Goal: Task Accomplishment & Management: Manage account settings

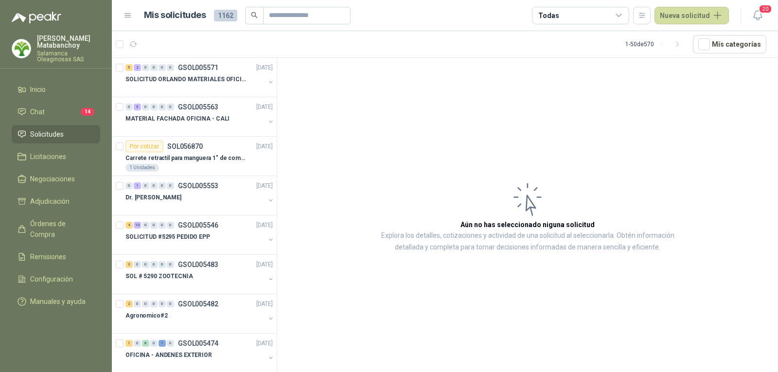
click at [66, 35] on p "[PERSON_NAME]" at bounding box center [68, 42] width 63 height 14
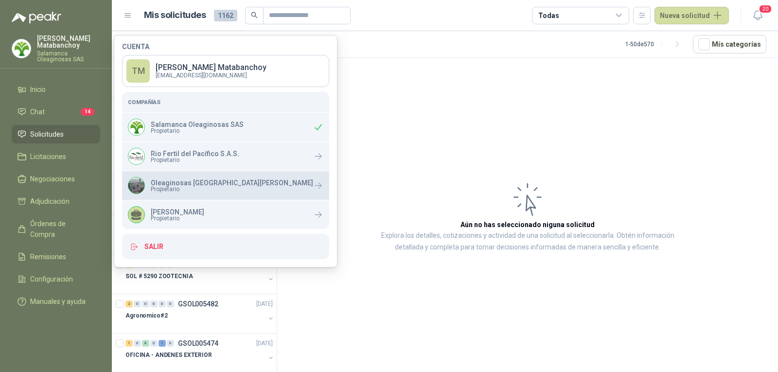
click at [164, 182] on p "Oleaginosas [GEOGRAPHIC_DATA][PERSON_NAME]" at bounding box center [232, 182] width 162 height 7
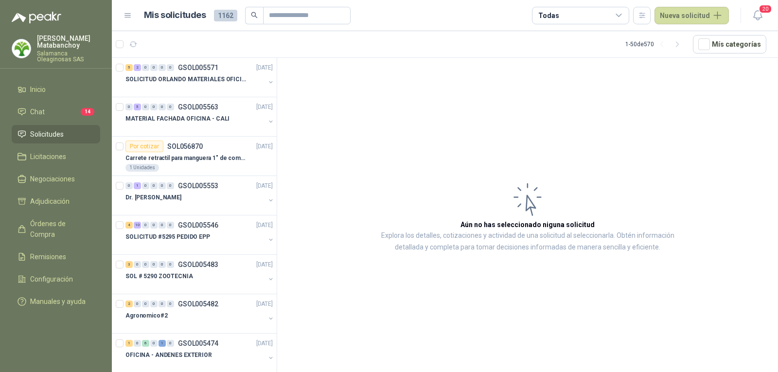
click at [338, 160] on article "Aún no has seleccionado niguna solicitud Explora los detalles, cotizaciones y a…" at bounding box center [527, 217] width 501 height 318
click at [305, 12] on input "text" at bounding box center [303, 15] width 68 height 17
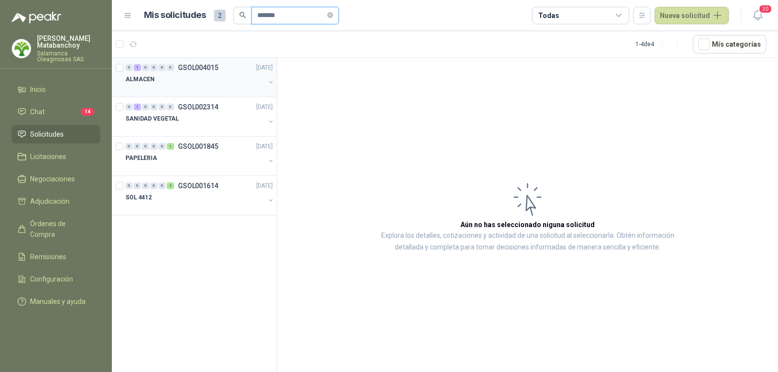
type input "*******"
click at [212, 88] on div at bounding box center [195, 89] width 140 height 8
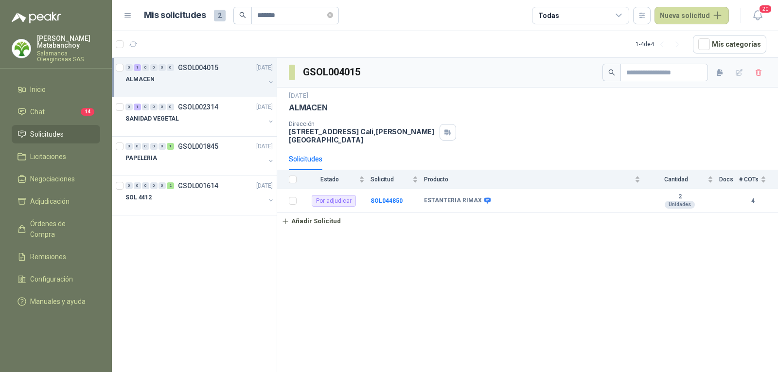
click at [32, 140] on link "Solicitudes" at bounding box center [56, 134] width 89 height 18
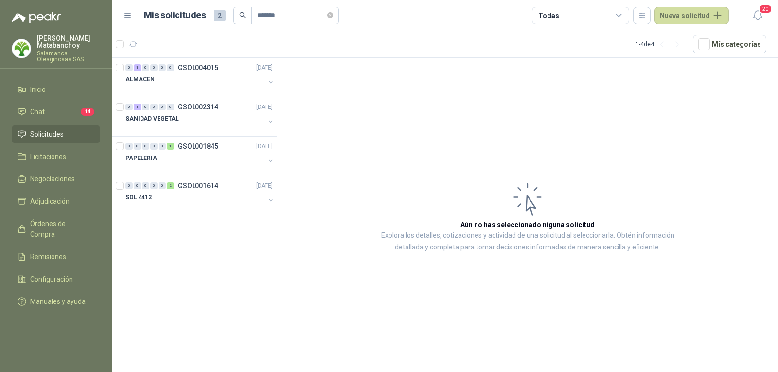
click at [75, 134] on li "Solicitudes" at bounding box center [56, 134] width 77 height 11
click at [332, 17] on span "*******" at bounding box center [295, 16] width 88 height 18
click at [333, 18] on span at bounding box center [330, 15] width 6 height 9
click at [699, 20] on button "Nueva solicitud" at bounding box center [692, 16] width 74 height 18
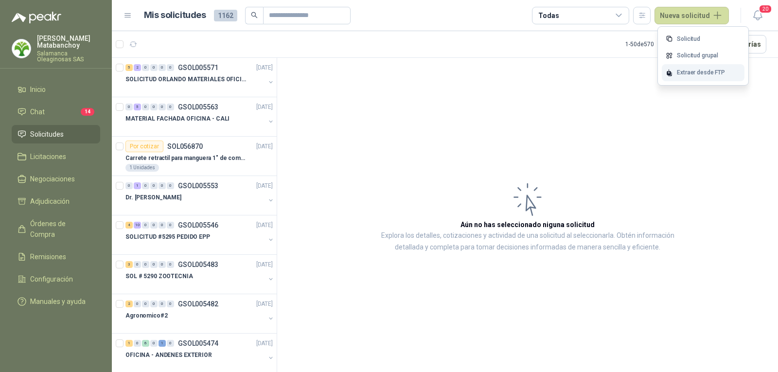
click at [693, 79] on div "Extraer desde FTP" at bounding box center [703, 72] width 83 height 17
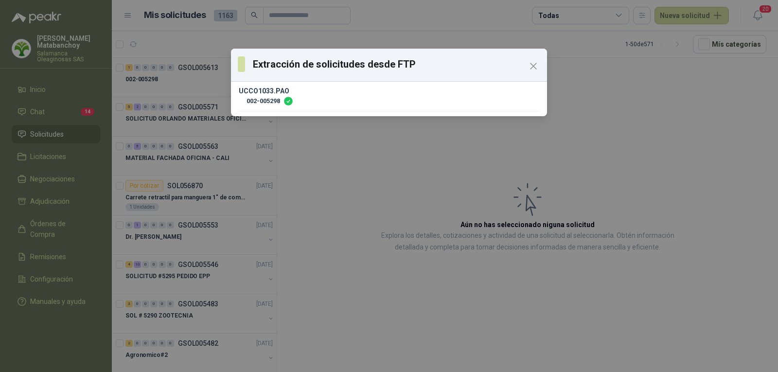
click at [195, 91] on div "Extracción de solicitudes desde FTP UCCO1033.PAO 002-005298" at bounding box center [389, 186] width 778 height 372
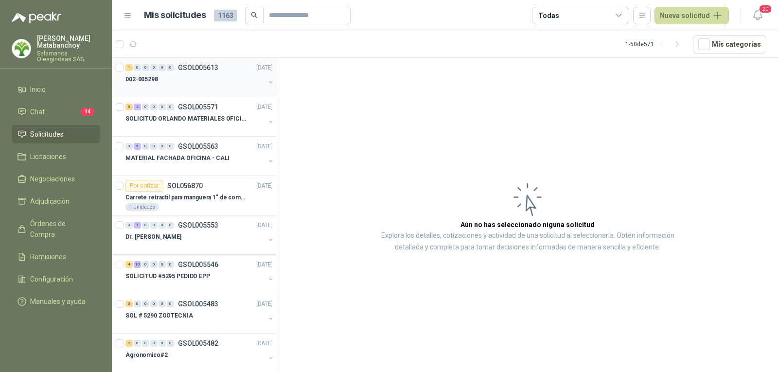
click at [195, 83] on div "002-005298" at bounding box center [195, 79] width 140 height 12
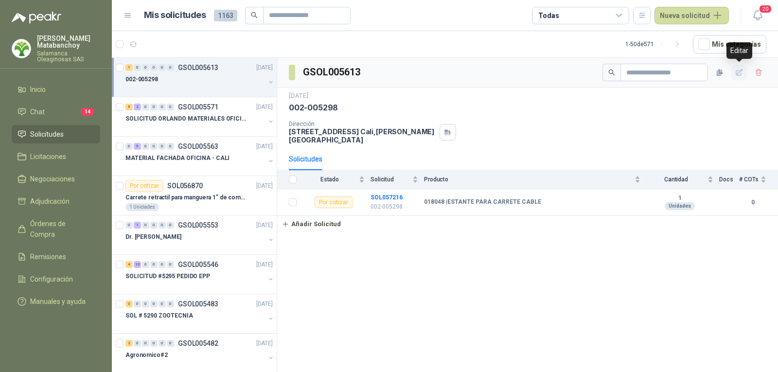
click at [736, 70] on icon "button" at bounding box center [739, 73] width 8 height 8
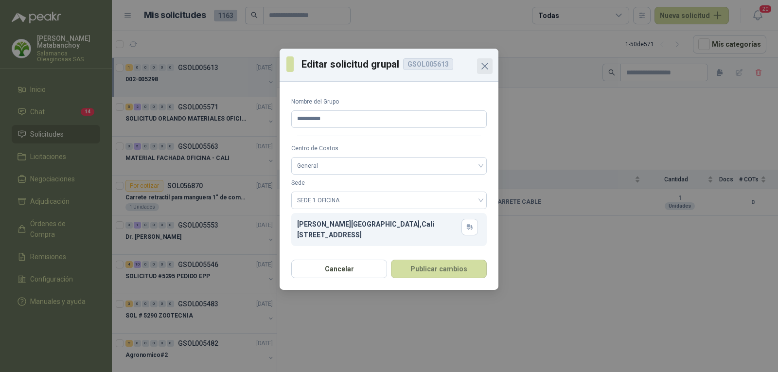
click at [489, 63] on icon "Close" at bounding box center [485, 66] width 12 height 12
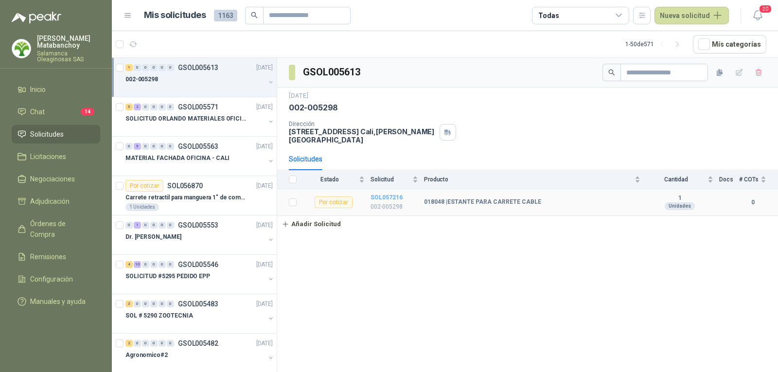
click at [382, 194] on b "SOL057216" at bounding box center [387, 197] width 32 height 7
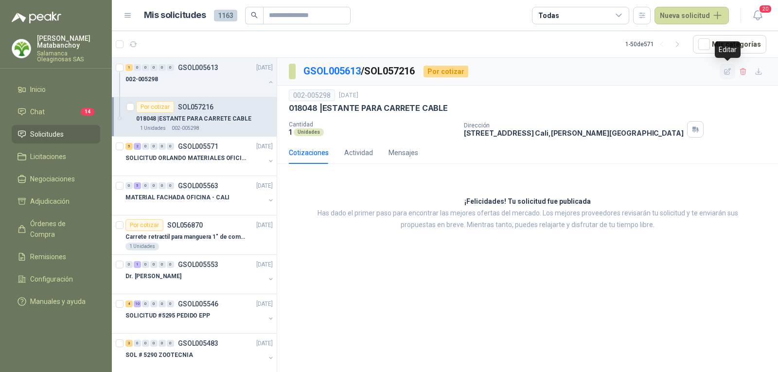
click at [727, 73] on icon "button" at bounding box center [728, 72] width 8 height 8
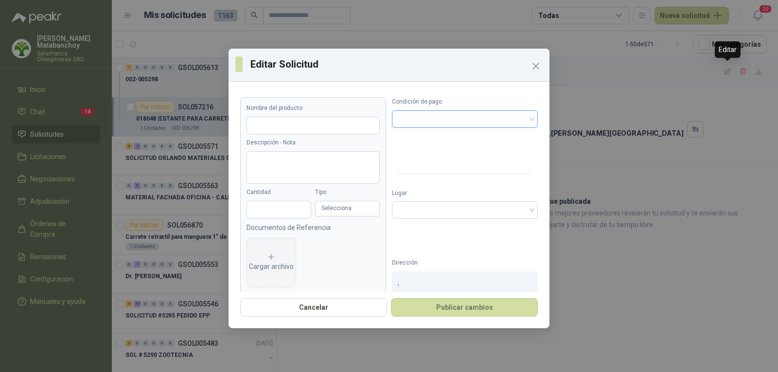
type input "**********"
type input "*"
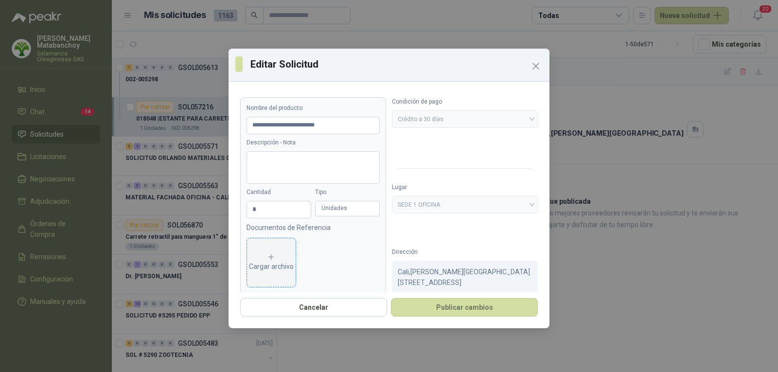
click at [285, 266] on div "Cargar archivo" at bounding box center [271, 262] width 45 height 19
click at [263, 260] on icon "eye" at bounding box center [266, 262] width 8 height 6
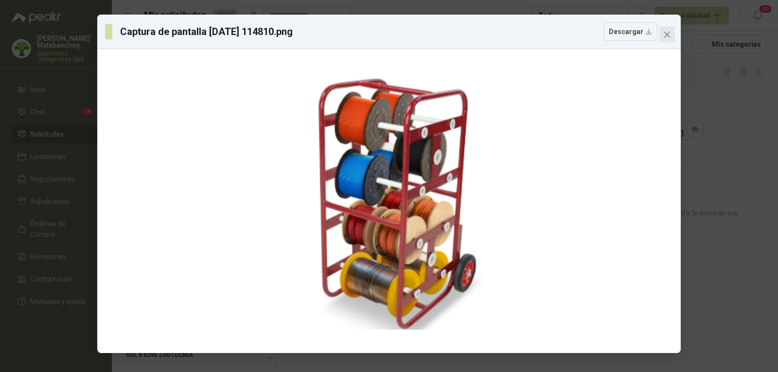
click at [666, 31] on icon "close" at bounding box center [667, 35] width 8 height 8
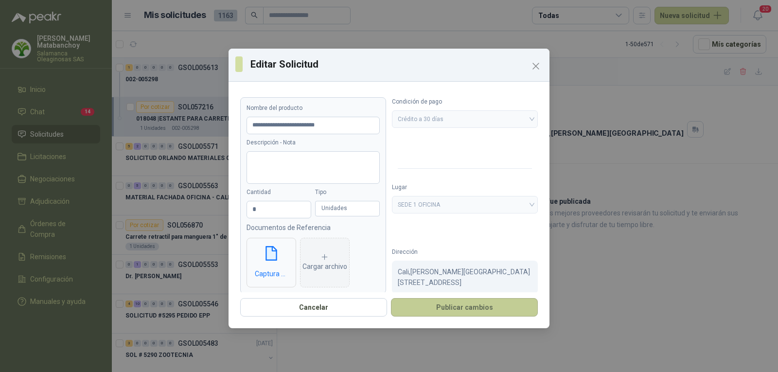
click at [457, 301] on button "Publicar cambios" at bounding box center [464, 307] width 147 height 18
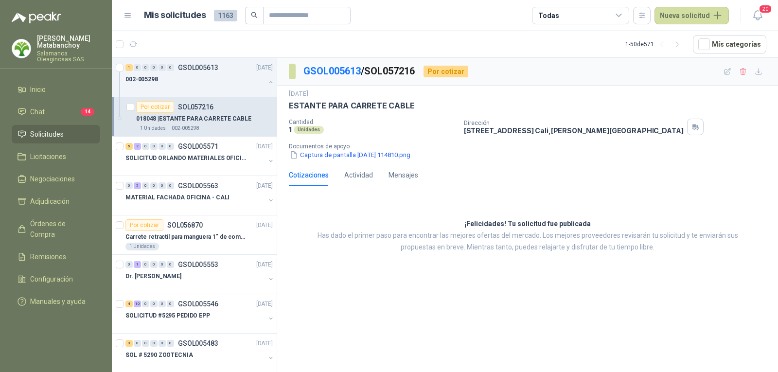
click at [214, 118] on p "018048 | ESTANTE PARA CARRETE CABLE" at bounding box center [193, 118] width 115 height 9
click at [207, 84] on div "002-005298" at bounding box center [195, 79] width 140 height 12
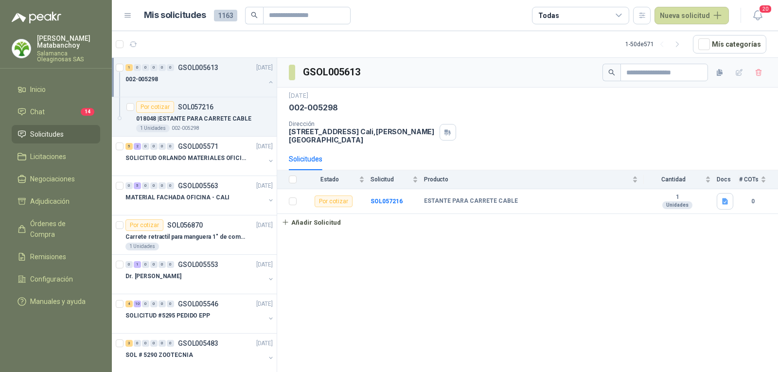
click at [267, 82] on button "button" at bounding box center [271, 82] width 8 height 8
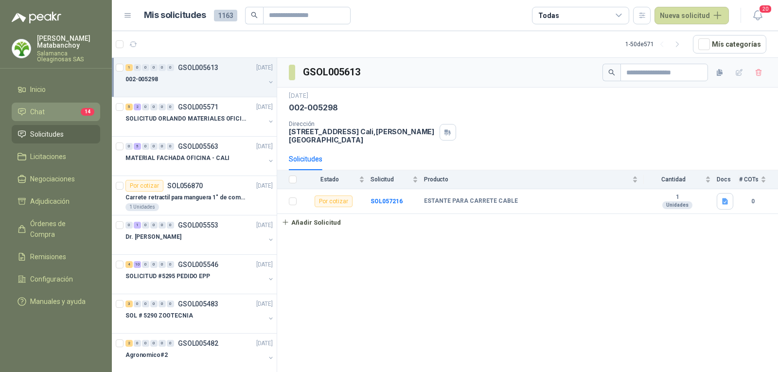
click at [58, 112] on li "Chat 14" at bounding box center [56, 112] width 77 height 11
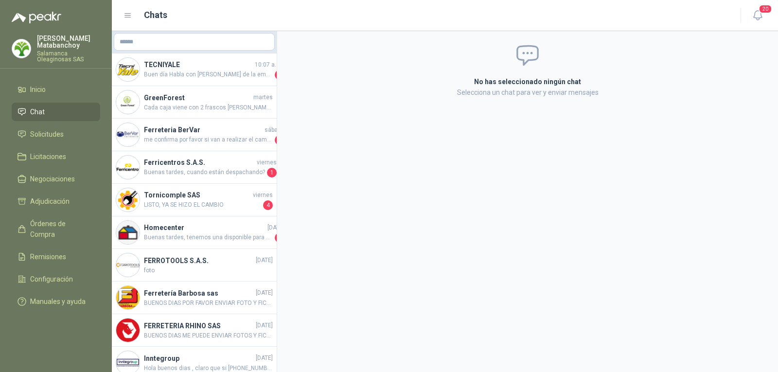
click at [59, 106] on link "Chat" at bounding box center [56, 112] width 89 height 18
click at [67, 137] on li "Solicitudes" at bounding box center [56, 134] width 77 height 11
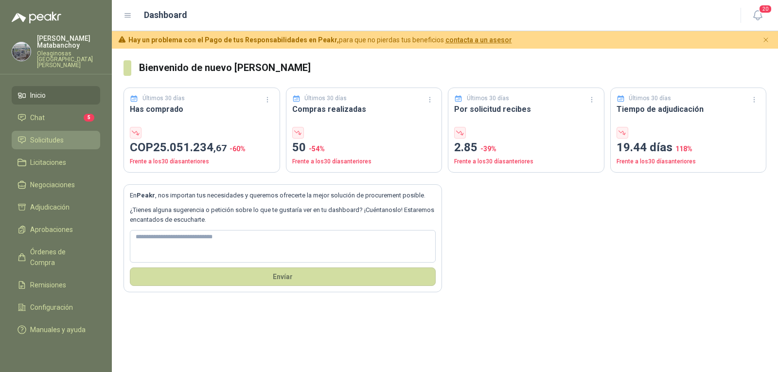
click at [62, 131] on link "Solicitudes" at bounding box center [56, 140] width 89 height 18
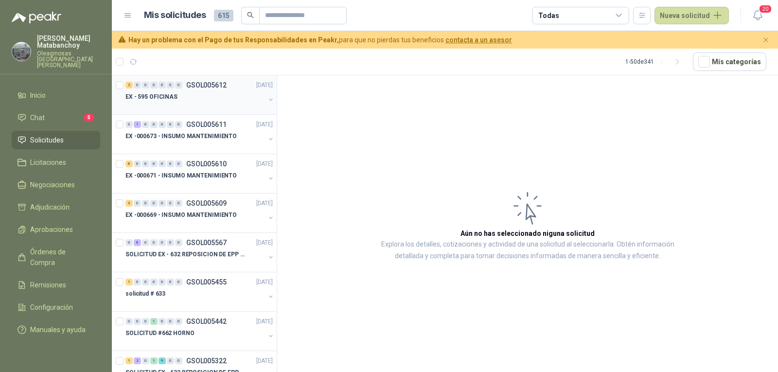
click at [208, 109] on div at bounding box center [195, 107] width 140 height 8
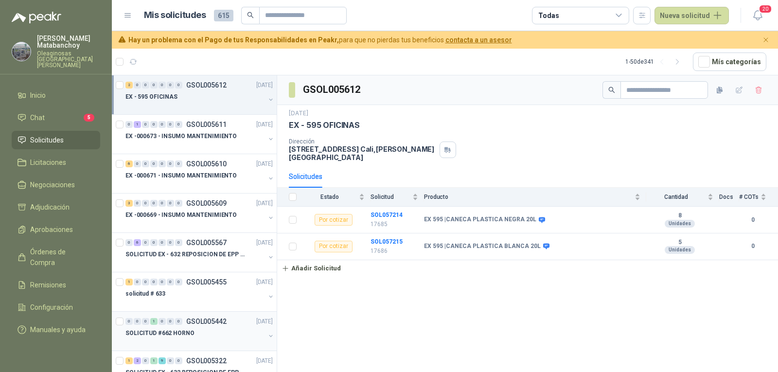
click at [189, 327] on div "SOLICITUD #662 HORNO" at bounding box center [195, 333] width 140 height 12
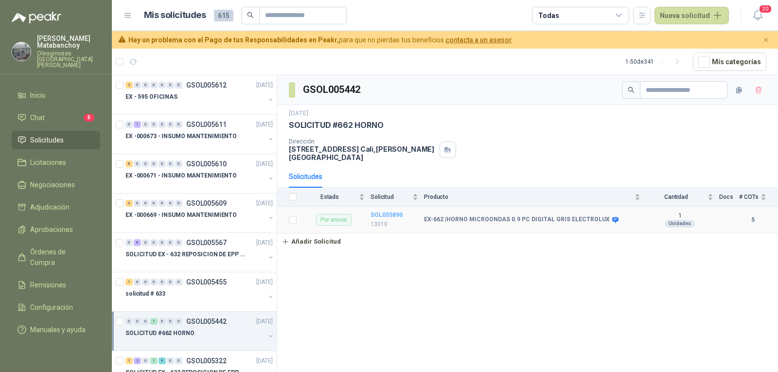
click at [380, 212] on b "SOL055890" at bounding box center [387, 215] width 32 height 7
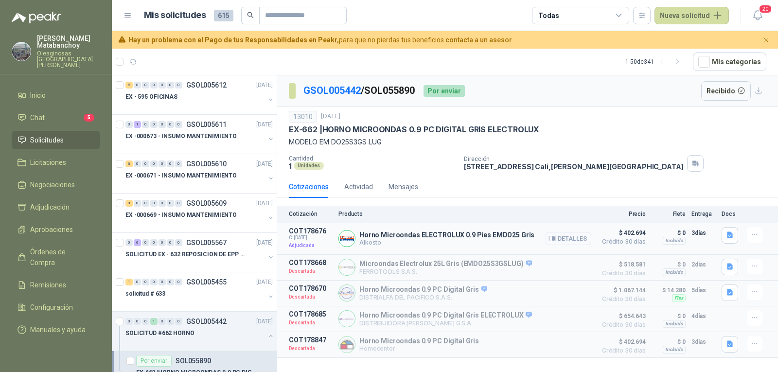
click at [564, 237] on button "Detalles" at bounding box center [569, 238] width 46 height 13
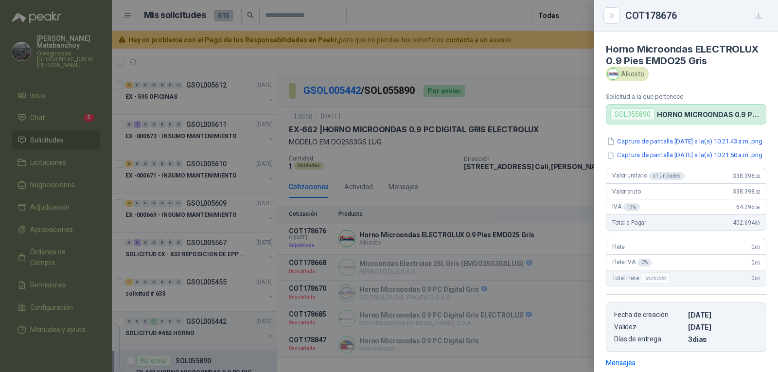
click at [496, 170] on div at bounding box center [389, 186] width 778 height 372
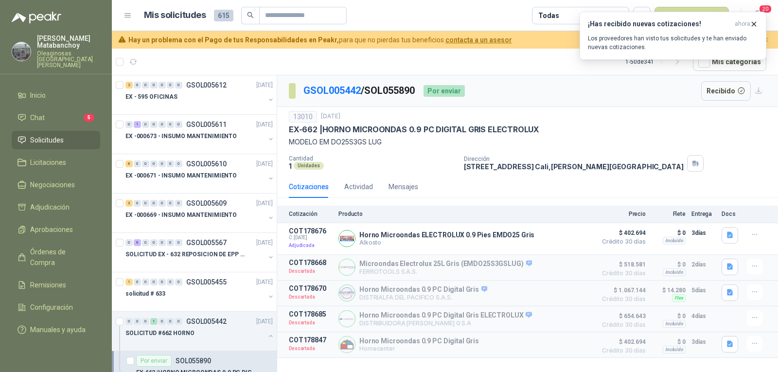
click at [51, 135] on span "Solicitudes" at bounding box center [47, 140] width 34 height 11
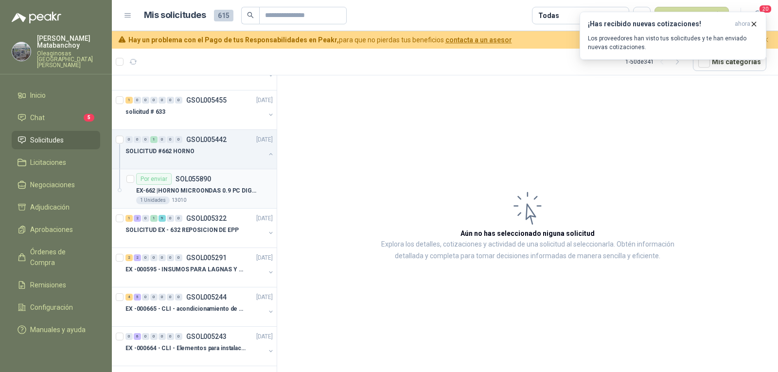
scroll to position [195, 0]
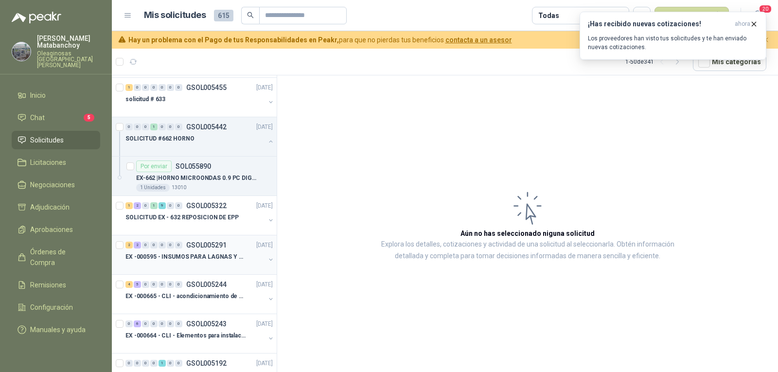
click at [197, 258] on p "EX -000595 - INSUMOS PARA LAGNAS Y OFICINAS PLANTA" at bounding box center [185, 256] width 121 height 9
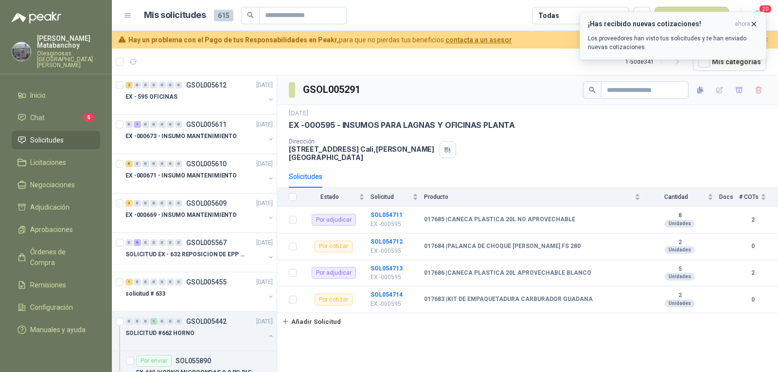
click at [752, 23] on icon "button" at bounding box center [754, 24] width 8 height 8
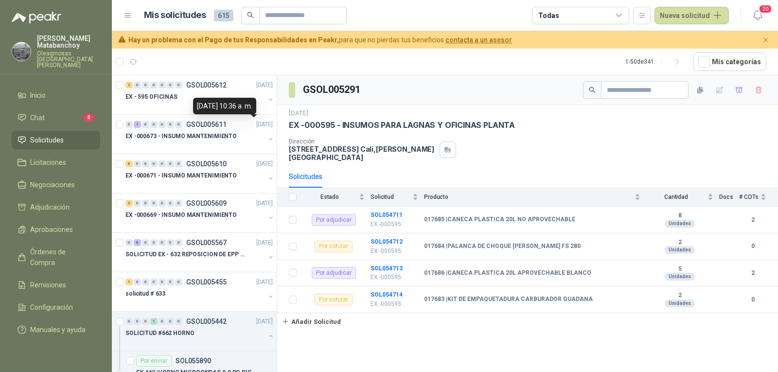
click at [226, 98] on div "[DATE] 10:36 a. m." at bounding box center [224, 106] width 63 height 17
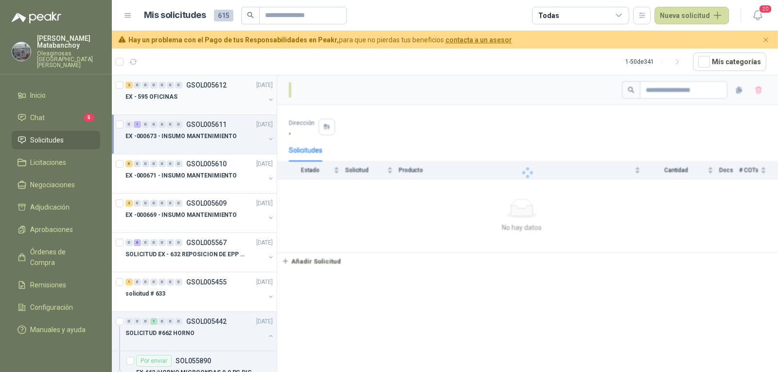
click at [173, 90] on div "2 0 0 0 0 0 0 GSOL005612 [DATE]" at bounding box center [199, 85] width 149 height 12
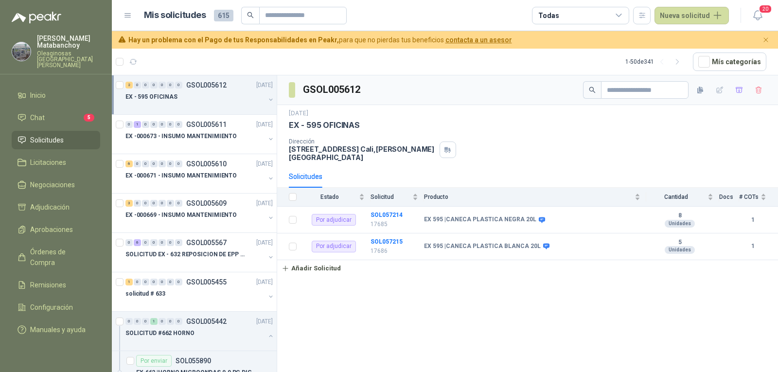
click at [267, 100] on button "button" at bounding box center [271, 100] width 8 height 8
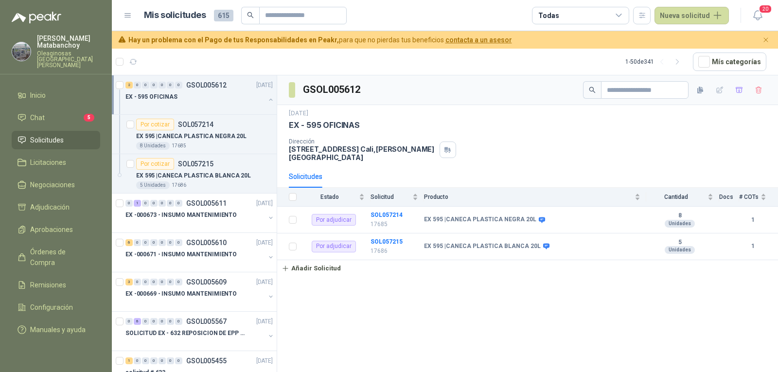
click at [205, 101] on div "EX - 595 OFICINAS" at bounding box center [195, 97] width 140 height 12
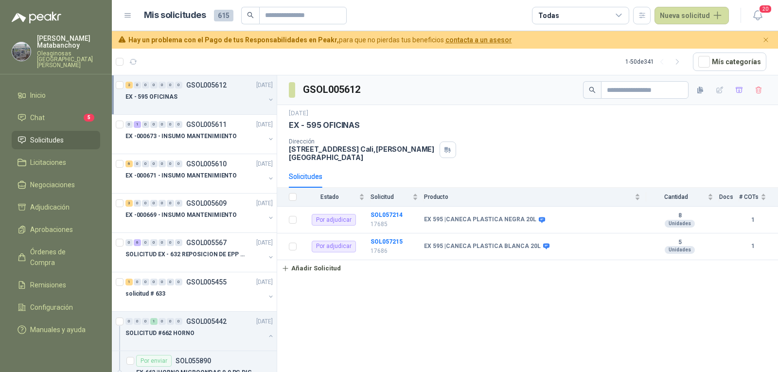
click at [228, 95] on div "EX - 595 OFICINAS" at bounding box center [195, 97] width 140 height 12
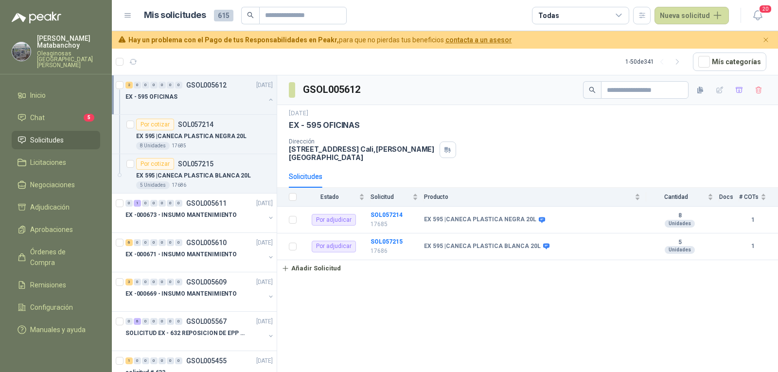
click at [267, 99] on button "button" at bounding box center [271, 100] width 8 height 8
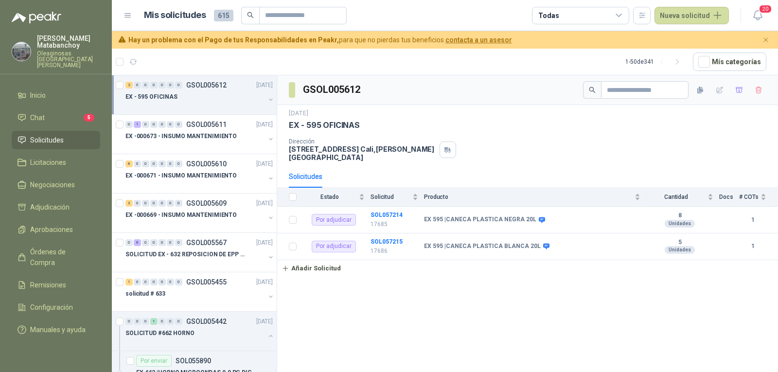
click at [178, 103] on div at bounding box center [195, 107] width 140 height 8
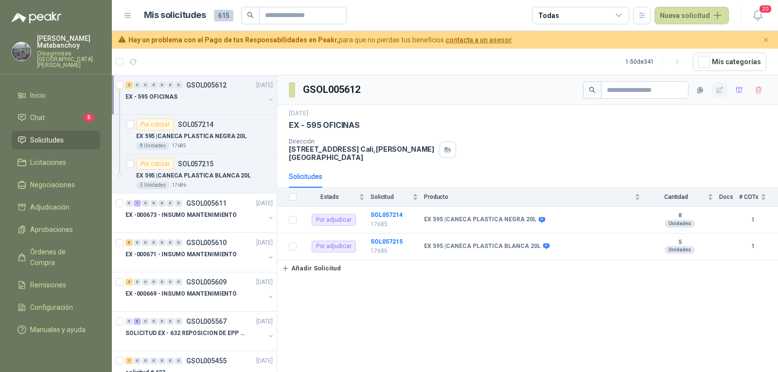
drag, startPoint x: 738, startPoint y: 89, endPoint x: 718, endPoint y: 95, distance: 20.9
click at [738, 88] on icon "button" at bounding box center [739, 90] width 8 height 8
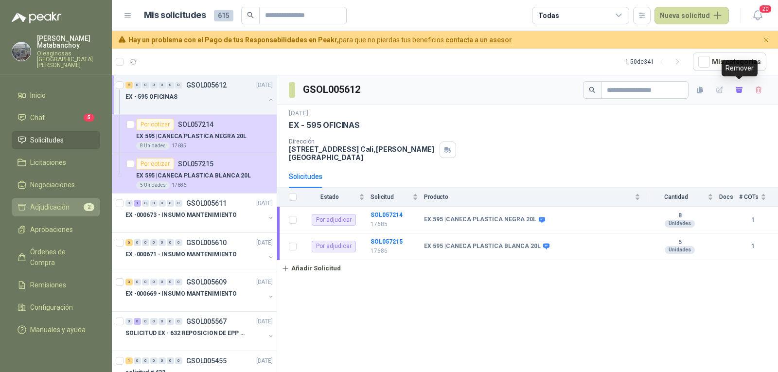
click at [53, 204] on span "Adjudicación" at bounding box center [49, 207] width 39 height 11
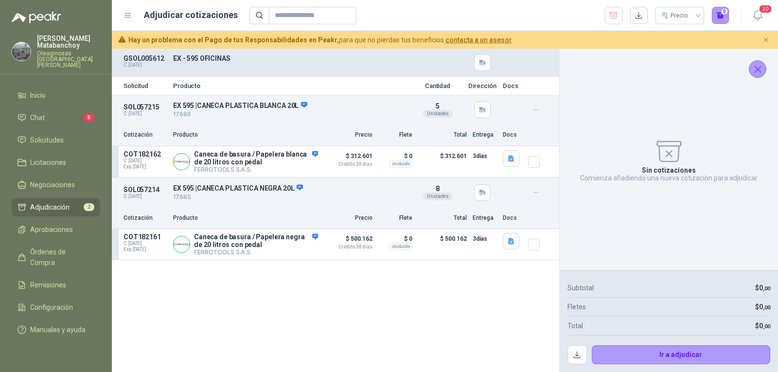
click at [66, 202] on span "Adjudicación" at bounding box center [49, 207] width 39 height 11
click at [53, 135] on span "Solicitudes" at bounding box center [47, 140] width 34 height 11
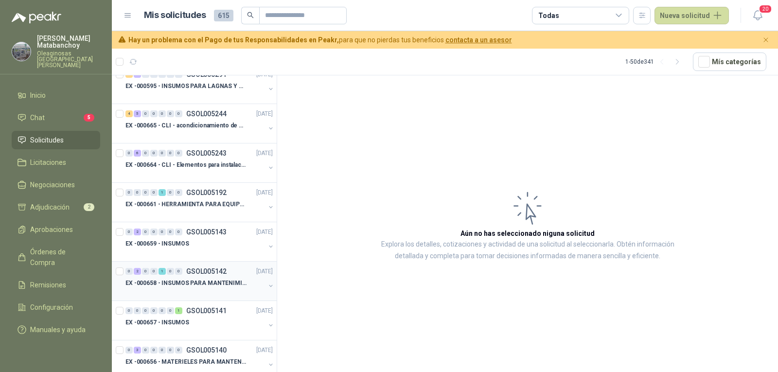
scroll to position [292, 0]
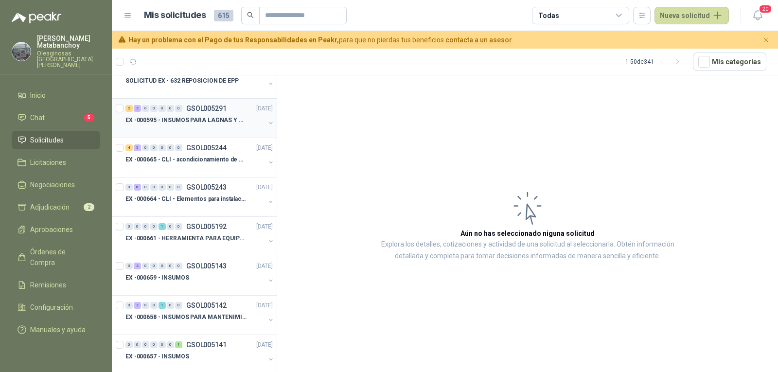
click at [196, 119] on p "EX -000595 - INSUMOS PARA LAGNAS Y OFICINAS PLANTA" at bounding box center [185, 120] width 121 height 9
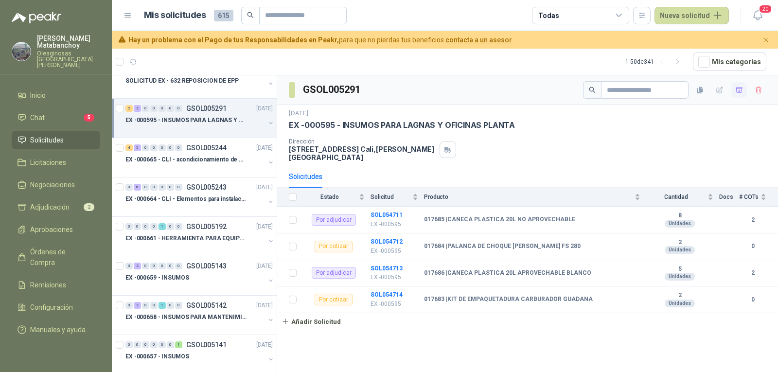
click at [738, 95] on button "button" at bounding box center [739, 90] width 16 height 16
click at [59, 198] on link "Adjudicación 4" at bounding box center [56, 207] width 89 height 18
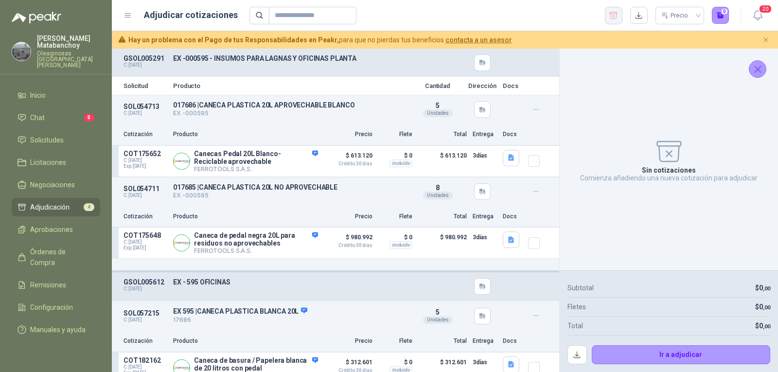
click at [616, 12] on icon "button" at bounding box center [613, 16] width 9 height 10
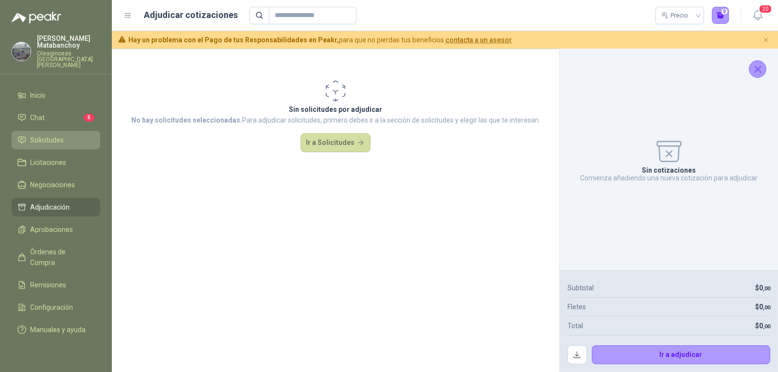
click at [62, 135] on span "Solicitudes" at bounding box center [47, 140] width 34 height 11
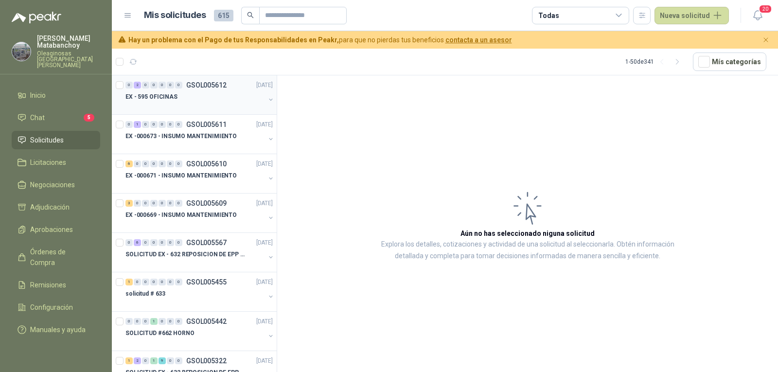
click at [267, 101] on button "button" at bounding box center [271, 100] width 8 height 8
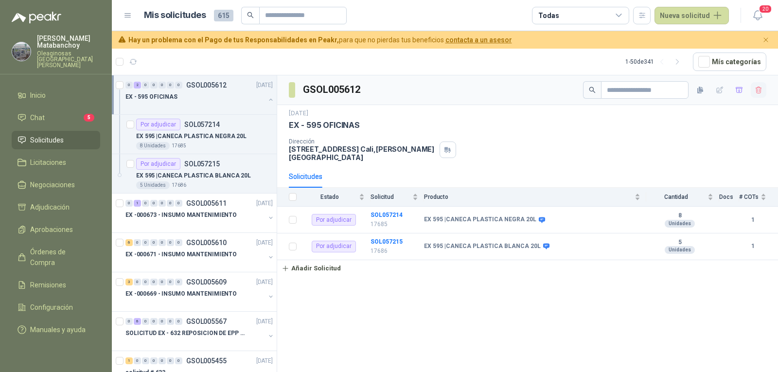
click at [756, 89] on icon "button" at bounding box center [758, 90] width 5 height 7
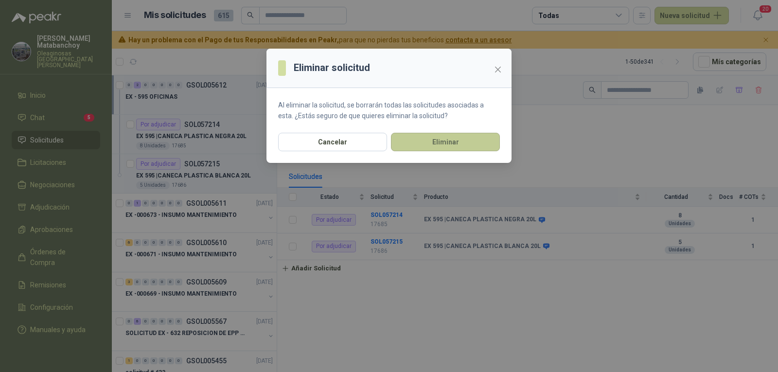
click at [442, 137] on button "Eliminar" at bounding box center [445, 142] width 109 height 18
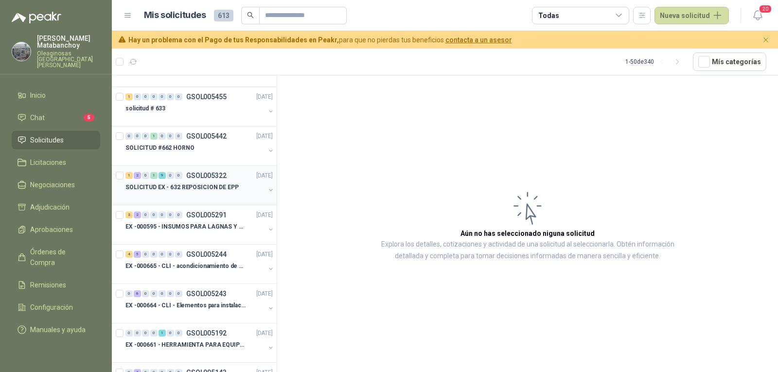
scroll to position [195, 0]
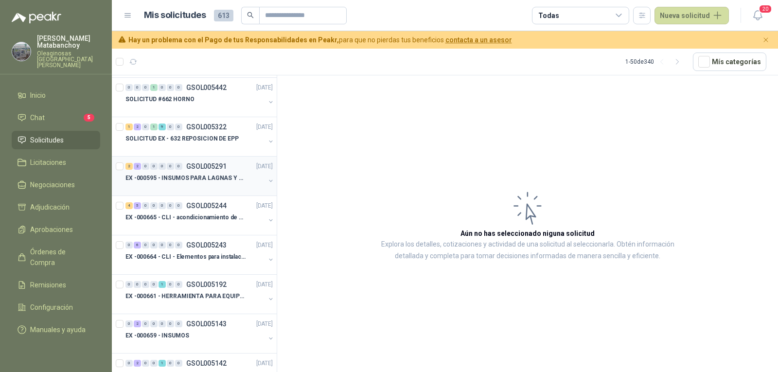
click at [188, 183] on div "EX -000595 - INSUMOS PARA LAGNAS Y OFICINAS PLANTA" at bounding box center [195, 178] width 140 height 12
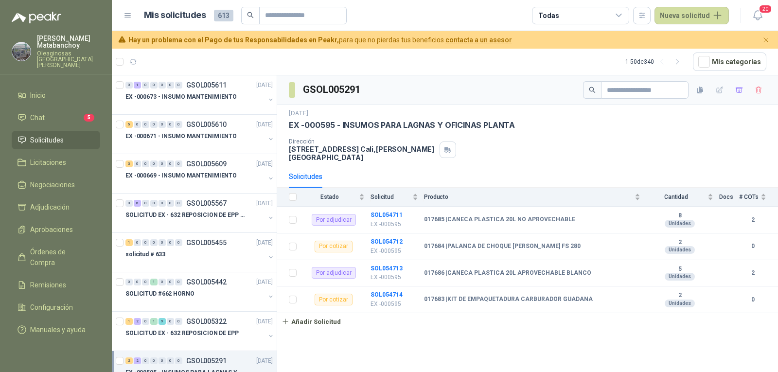
click at [55, 135] on span "Solicitudes" at bounding box center [47, 140] width 34 height 11
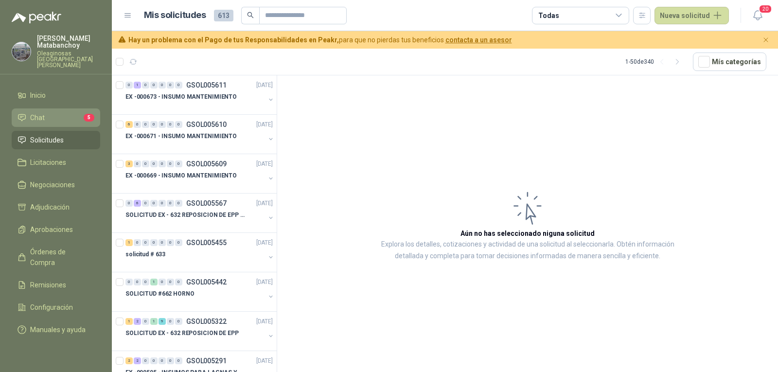
drag, startPoint x: 56, startPoint y: 111, endPoint x: 61, endPoint y: 110, distance: 5.1
click at [57, 112] on li "Chat 5" at bounding box center [56, 117] width 77 height 11
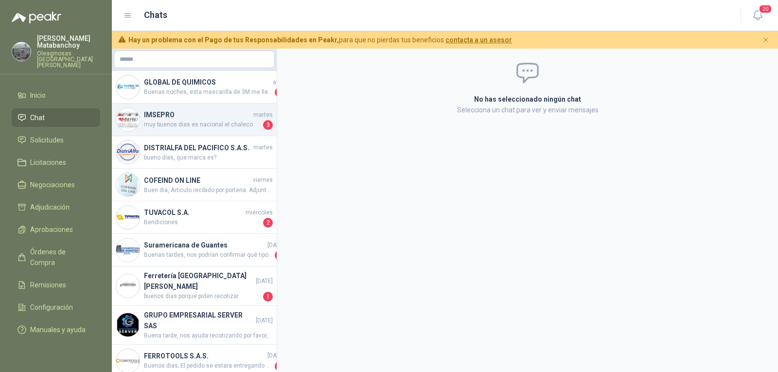
click at [206, 124] on span "muy buenos dias es nacional el chaleco" at bounding box center [202, 125] width 117 height 10
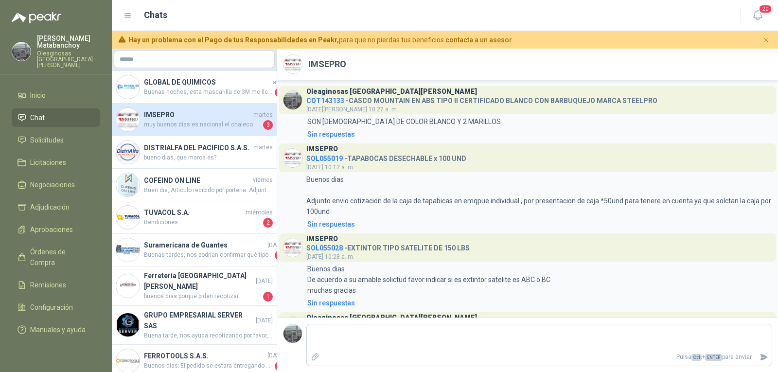
scroll to position [90, 0]
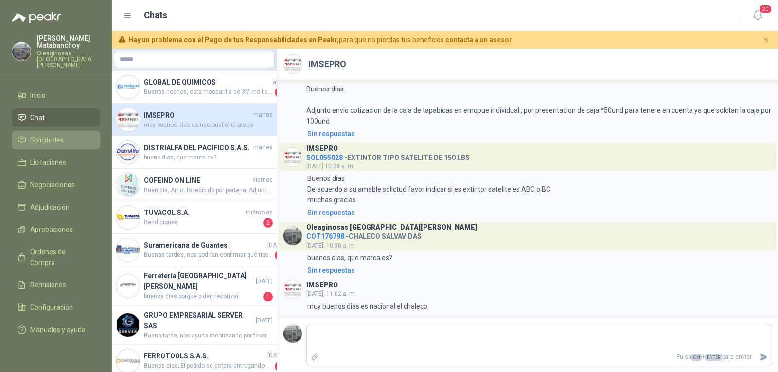
click at [56, 135] on span "Solicitudes" at bounding box center [47, 140] width 34 height 11
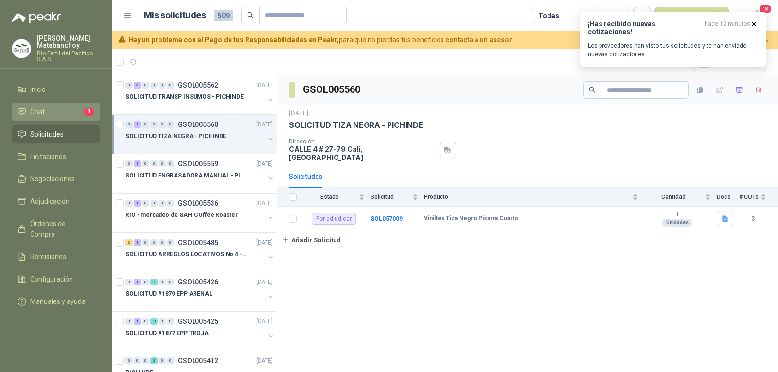
click at [69, 110] on li "Chat 3" at bounding box center [56, 112] width 77 height 11
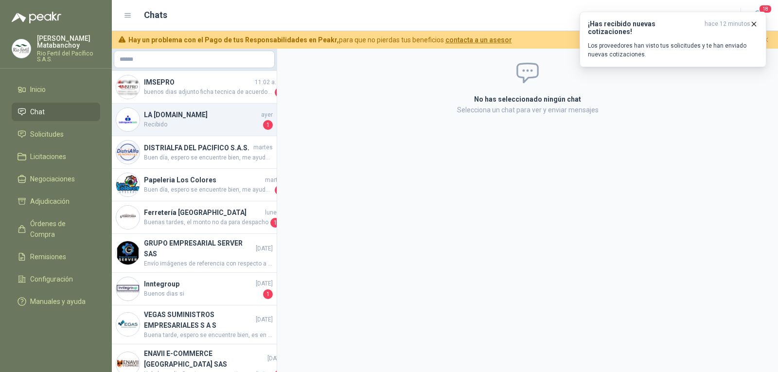
click at [196, 119] on h4 "LA DROGUERÍA.COM" at bounding box center [201, 114] width 115 height 11
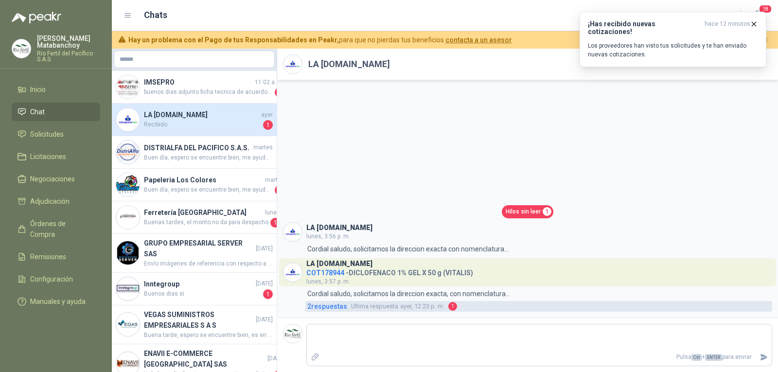
click at [328, 309] on span "2 respuesta s" at bounding box center [327, 306] width 40 height 11
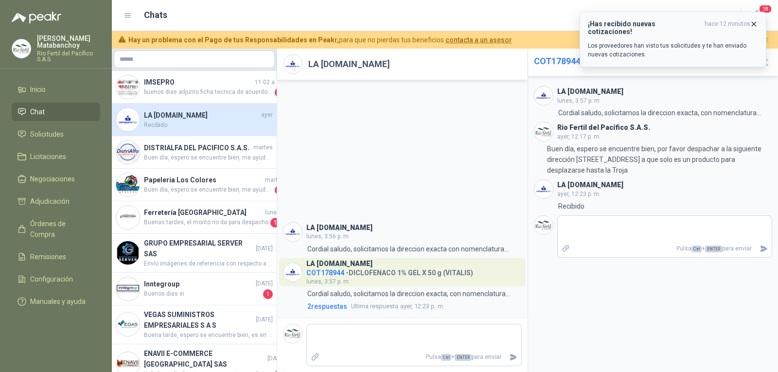
click at [755, 21] on icon "button" at bounding box center [754, 24] width 8 height 8
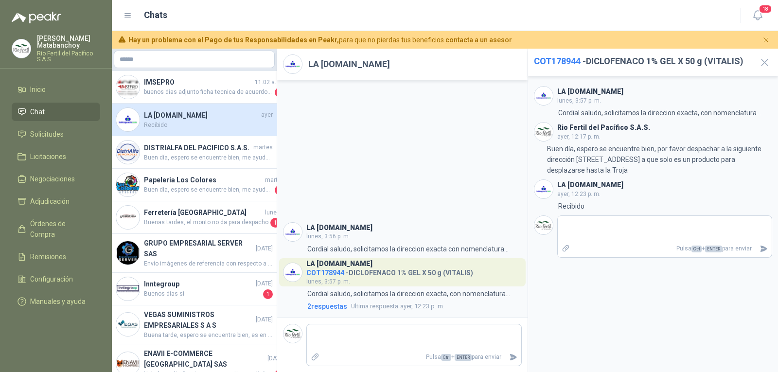
click at [456, 175] on div "LA DROGUERÍA.COM lunes, 3:56 p. m. 3:56 Cordial saludo, solicitamos la direccio…" at bounding box center [402, 198] width 250 height 237
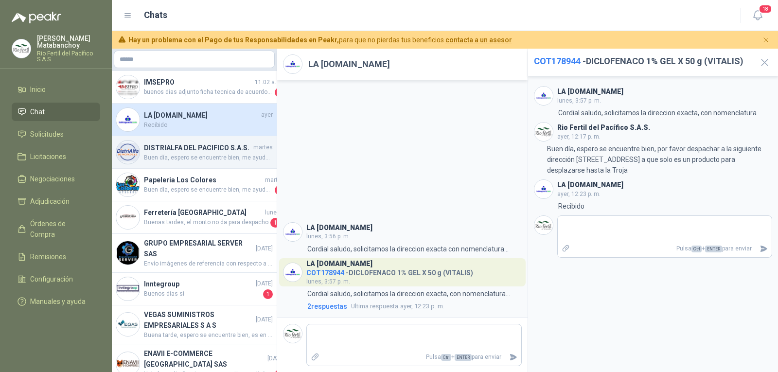
click at [184, 160] on span "Buen día, espero se encuentre bien, me ayuda por favor con la foto de la refere…" at bounding box center [208, 157] width 129 height 9
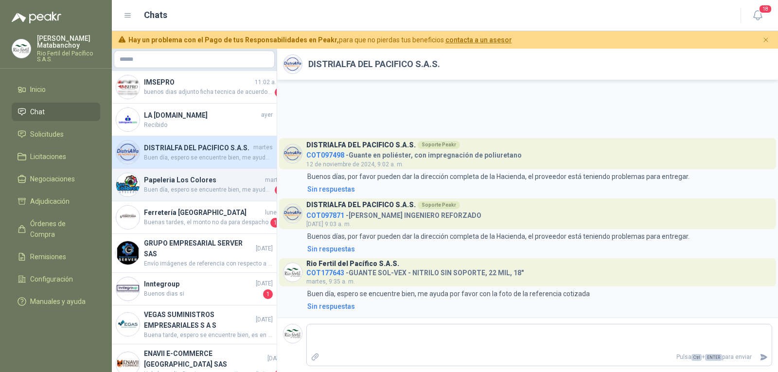
click at [197, 182] on h4 "Papeleria Los Colores" at bounding box center [203, 180] width 119 height 11
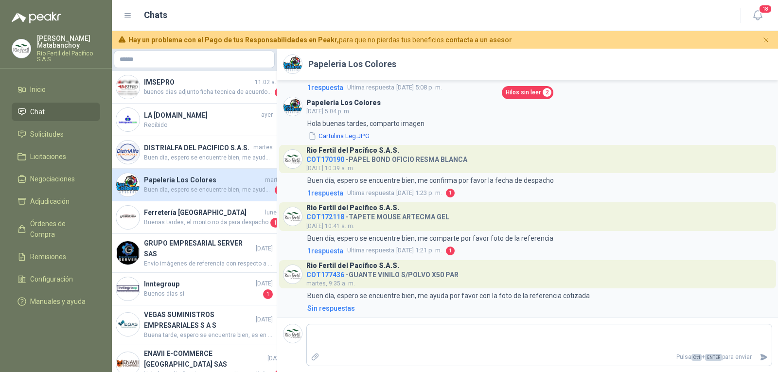
scroll to position [354, 0]
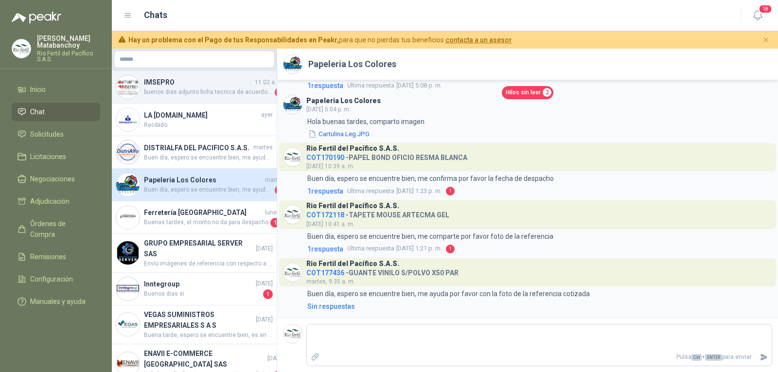
click at [173, 88] on span "buenos dias adjunto ficha tecnica de acuerdo a su amable solictud" at bounding box center [208, 93] width 129 height 10
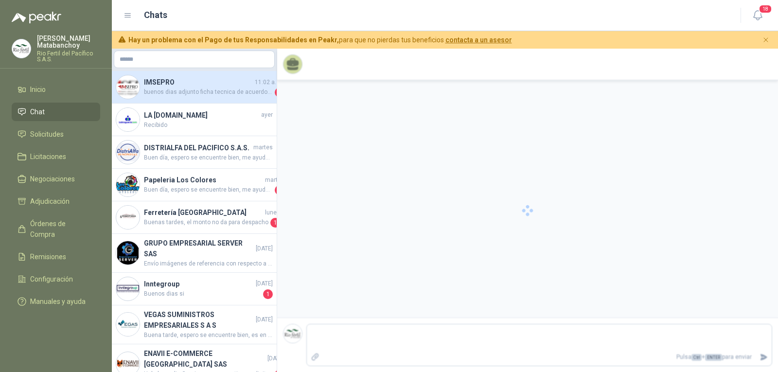
scroll to position [720, 0]
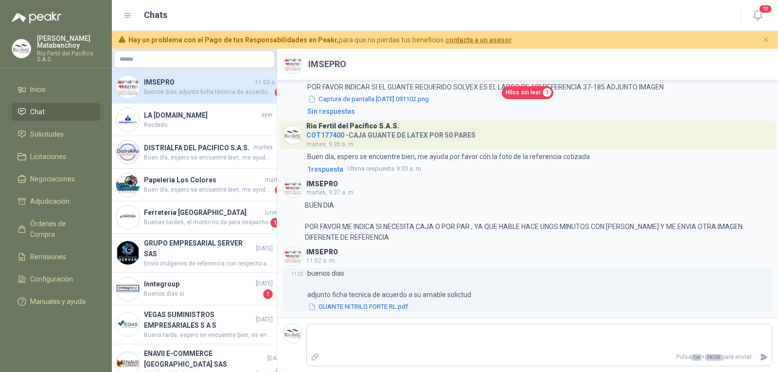
click at [339, 304] on button "GUANTE NITRILO FORTE RL.pdf" at bounding box center [358, 307] width 102 height 10
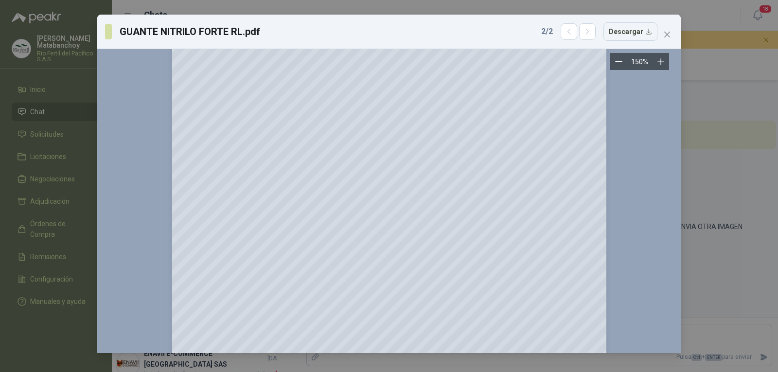
scroll to position [326, 0]
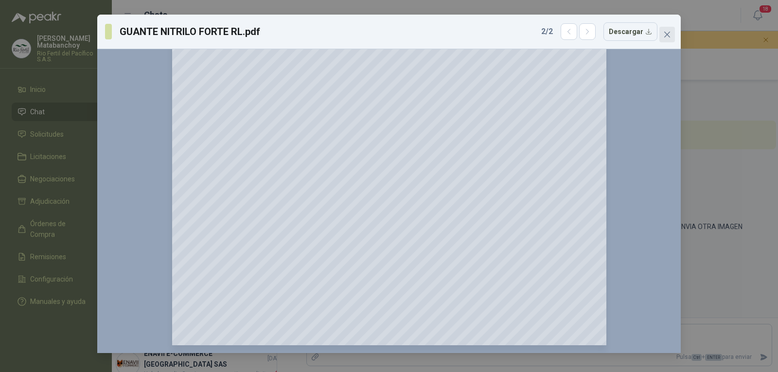
click at [667, 30] on button "Close" at bounding box center [667, 35] width 16 height 16
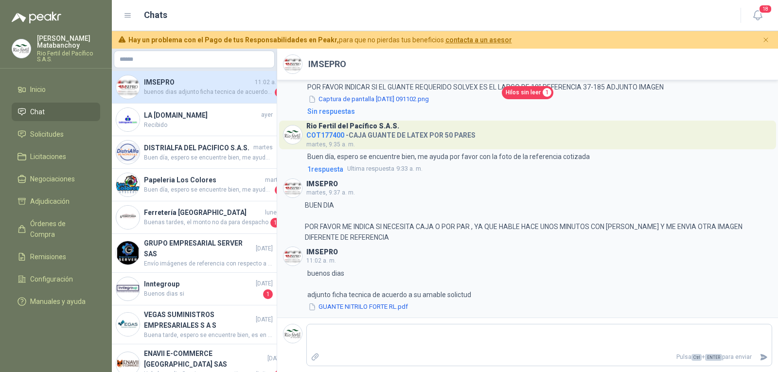
click at [64, 107] on li "Chat" at bounding box center [56, 112] width 77 height 11
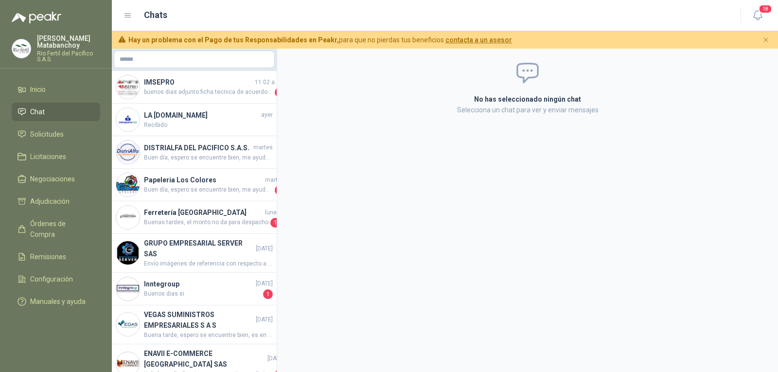
click at [66, 111] on li "Chat" at bounding box center [56, 112] width 77 height 11
click at [69, 132] on li "Solicitudes" at bounding box center [56, 134] width 77 height 11
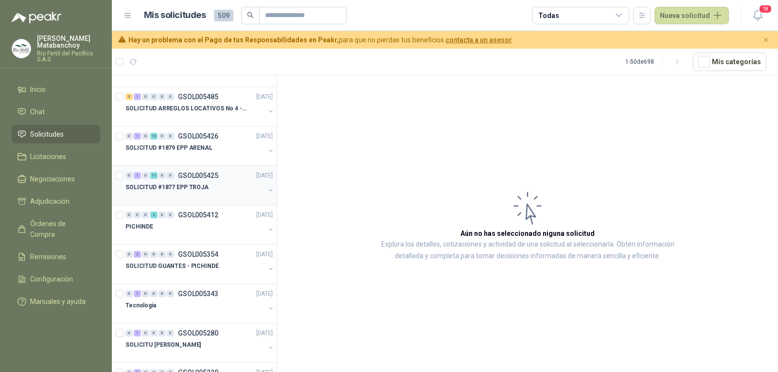
scroll to position [195, 0]
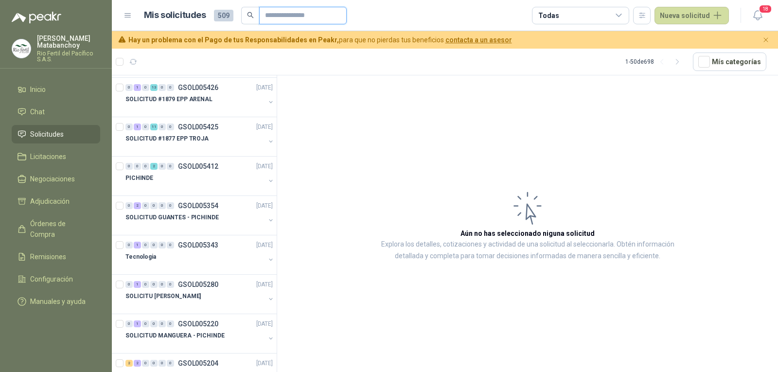
drag, startPoint x: 283, startPoint y: 13, endPoint x: 276, endPoint y: 11, distance: 7.1
click at [283, 13] on input "text" at bounding box center [299, 15] width 68 height 17
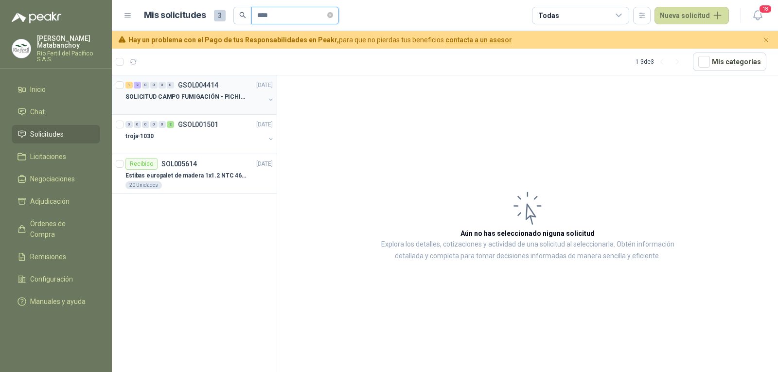
scroll to position [0, 0]
type input "****"
click at [209, 96] on p "SOLICITUD CAMPO FUMIGACIÓN - PICHINDE" at bounding box center [185, 96] width 121 height 9
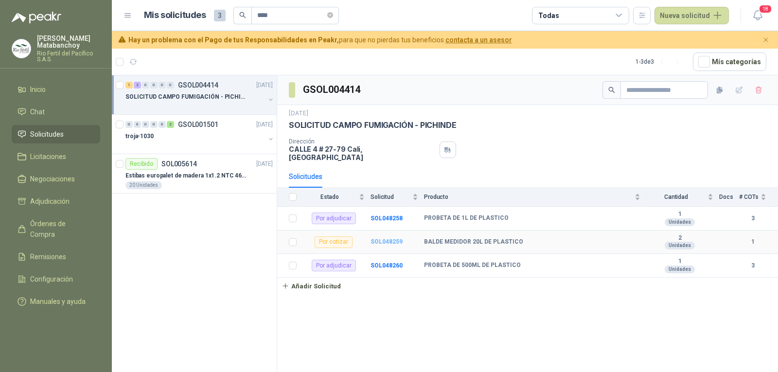
click at [391, 238] on b "SOL048259" at bounding box center [387, 241] width 32 height 7
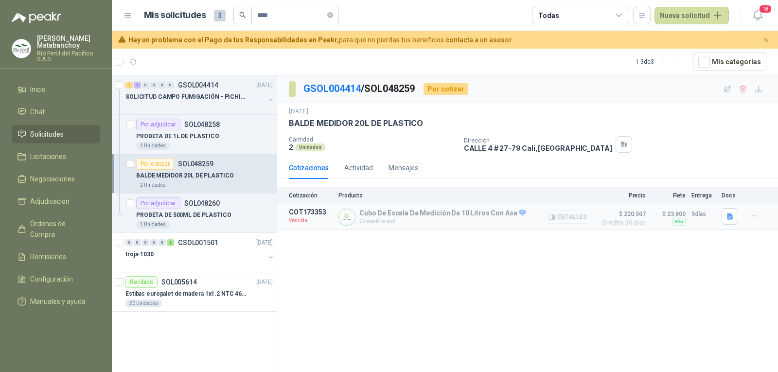
click at [576, 218] on button "Detalles" at bounding box center [569, 217] width 46 height 13
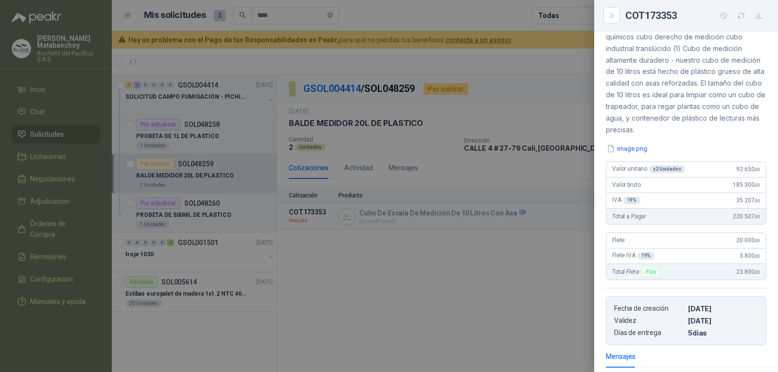
scroll to position [219, 0]
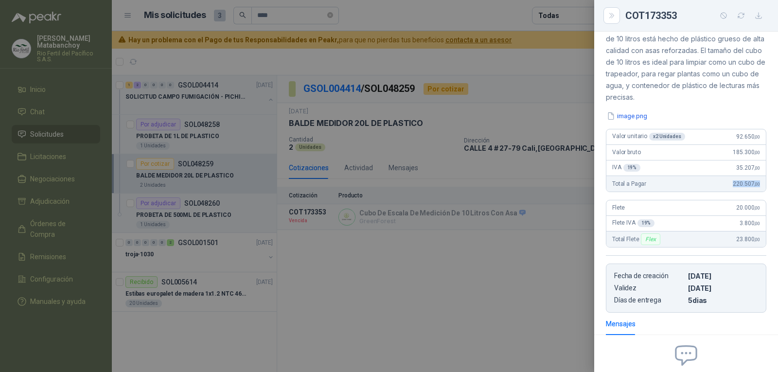
drag, startPoint x: 726, startPoint y: 183, endPoint x: 753, endPoint y: 186, distance: 26.9
click at [753, 186] on div "Total a Pagar 220.507 ,00" at bounding box center [686, 184] width 160 height 16
click at [743, 187] on div "Total a Pagar 220.507 ,00" at bounding box center [686, 184] width 160 height 16
drag, startPoint x: 726, startPoint y: 238, endPoint x: 754, endPoint y: 240, distance: 28.8
click at [754, 240] on div "Total Flete Flex 23.800 ,00" at bounding box center [686, 239] width 160 height 16
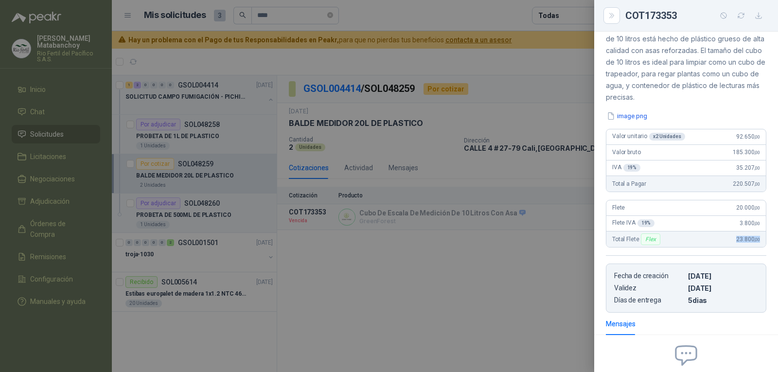
click at [755, 240] on div "Total Flete Flex 23.800 ,00" at bounding box center [686, 239] width 160 height 16
drag, startPoint x: 393, startPoint y: 244, endPoint x: 193, endPoint y: 145, distance: 223.8
click at [393, 243] on div at bounding box center [389, 186] width 778 height 372
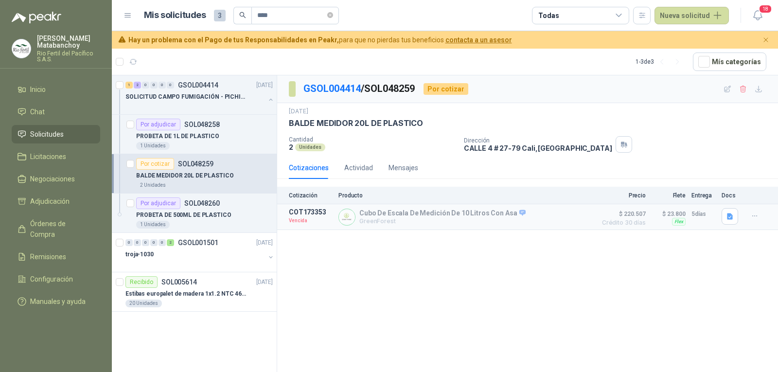
click at [68, 127] on link "Solicitudes" at bounding box center [56, 134] width 89 height 18
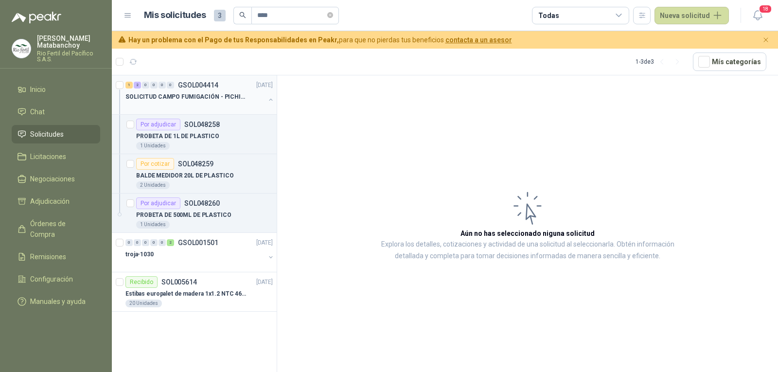
click at [268, 99] on button "button" at bounding box center [271, 100] width 8 height 8
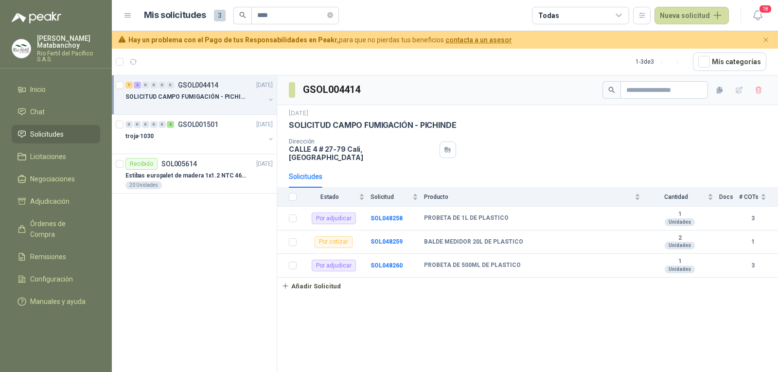
click at [60, 128] on link "Solicitudes" at bounding box center [56, 134] width 89 height 18
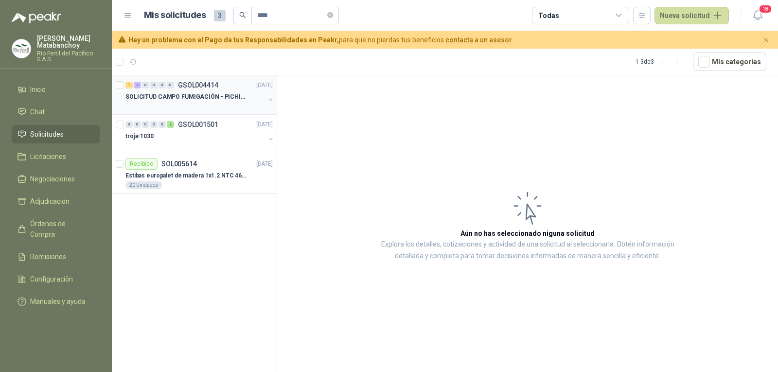
click at [218, 99] on p "SOLICITUD CAMPO FUMIGACIÓN - PICHINDE" at bounding box center [185, 96] width 121 height 9
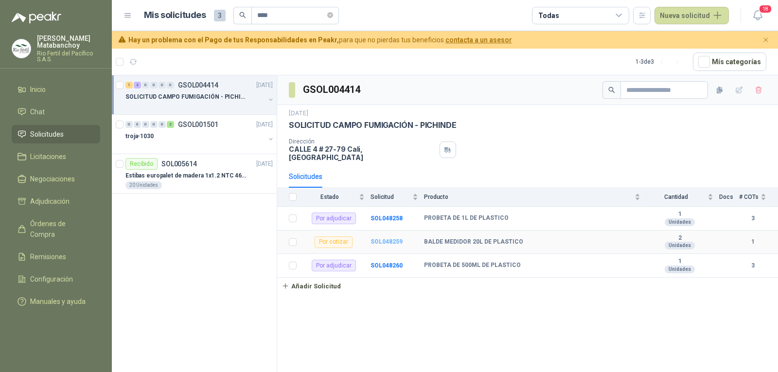
click at [385, 238] on b "SOL048259" at bounding box center [387, 241] width 32 height 7
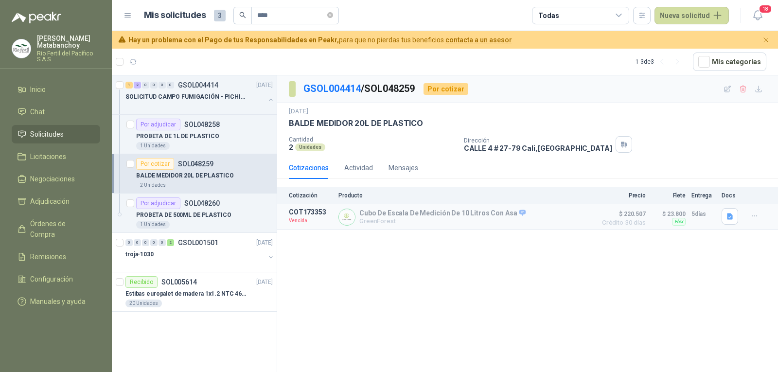
click at [212, 171] on p "BALDE MEDIDOR 20L DE PLASTICO" at bounding box center [185, 175] width 98 height 9
click at [180, 139] on p "PROBETA DE 1L DE PLASTICO" at bounding box center [177, 136] width 83 height 9
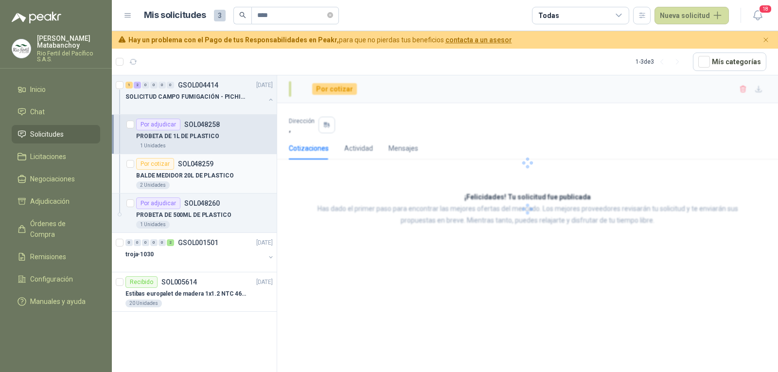
click at [197, 169] on div "Por cotizar SOL048259" at bounding box center [174, 164] width 77 height 12
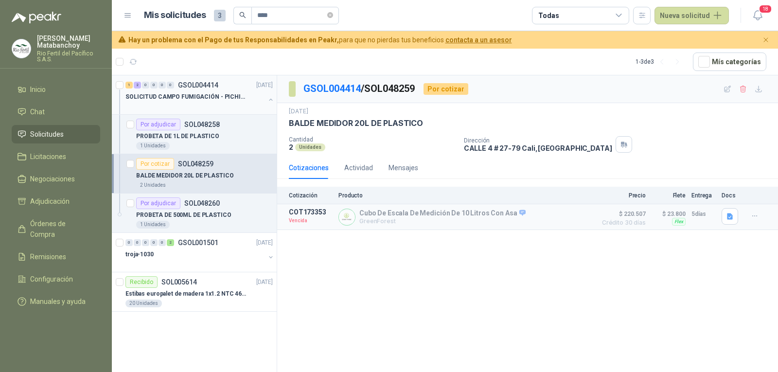
click at [168, 92] on p "SOLICITUD CAMPO FUMIGACIÓN - PICHINDE" at bounding box center [185, 96] width 121 height 9
